Goal: Information Seeking & Learning: Check status

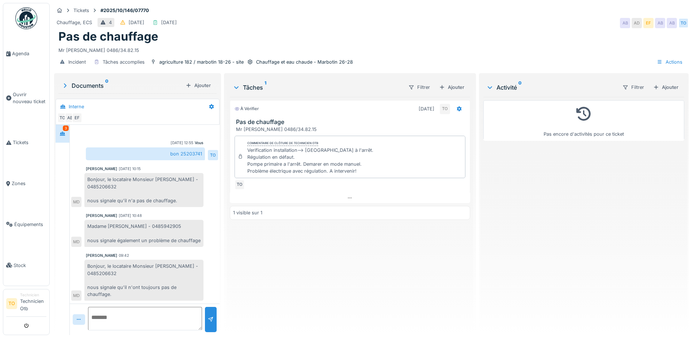
scroll to position [5, 0]
drag, startPoint x: 113, startPoint y: 260, endPoint x: 187, endPoint y: 267, distance: 74.9
click at [187, 267] on div "Bonjour, le locataire Monsieur [PERSON_NAME] - 0485206632 nous signale qu'il n'…" at bounding box center [143, 279] width 119 height 41
copy div "ocataire Monsieur [PERSON_NAME] - 0485206632"
drag, startPoint x: 139, startPoint y: 282, endPoint x: 186, endPoint y: 286, distance: 46.9
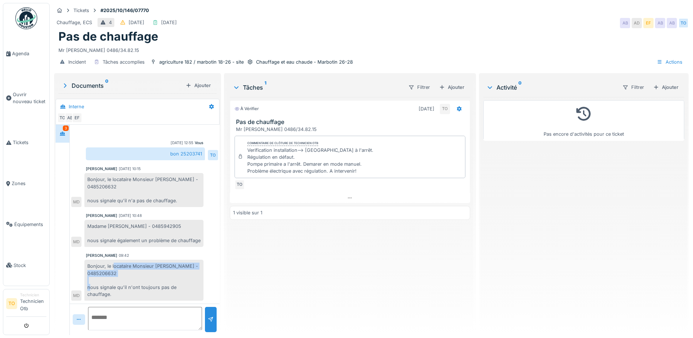
click at [186, 286] on div "Bonjour, le locataire Monsieur [PERSON_NAME] - 0485206632 nous signale qu'il n'…" at bounding box center [143, 279] width 119 height 41
copy div "toujours pas de chauffage."
drag, startPoint x: 100, startPoint y: 281, endPoint x: 204, endPoint y: 291, distance: 104.3
click at [204, 291] on div "Mouad [PERSON_NAME] 09:42 Bonjour, le locataire Monsieur [PERSON_NAME] - 048520…" at bounding box center [144, 277] width 147 height 48
copy div "signale qu'il n'ont toujours pas de chauffage."
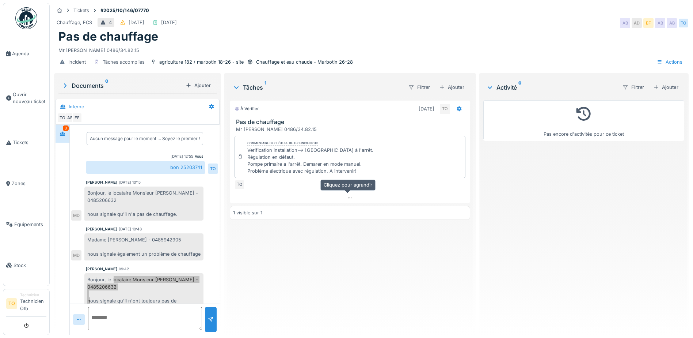
scroll to position [21, 0]
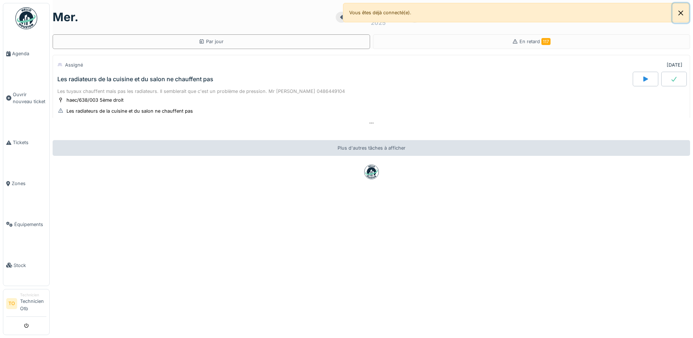
click at [682, 10] on button "Close" at bounding box center [681, 12] width 16 height 19
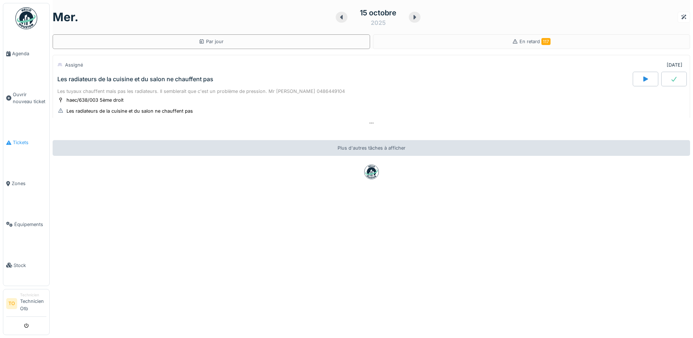
click at [20, 142] on span "Tickets" at bounding box center [30, 142] width 34 height 7
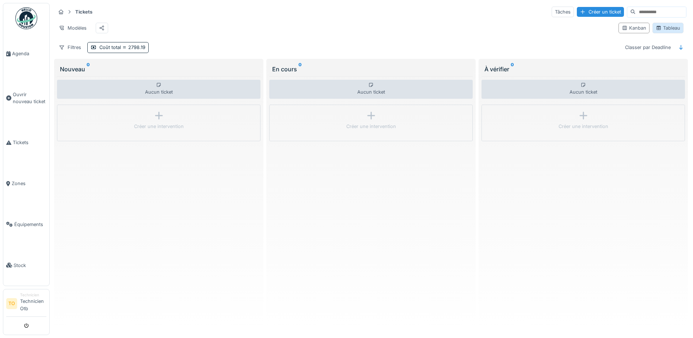
click at [665, 29] on div "Tableau" at bounding box center [668, 27] width 24 height 7
